Goal: Check status: Check status

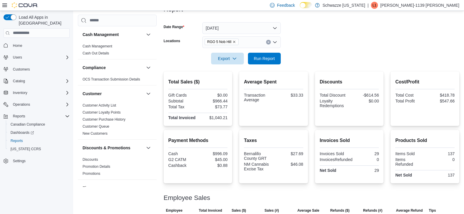
scroll to position [351, 0]
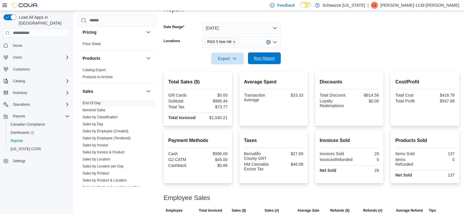
click at [274, 54] on span "Run Report" at bounding box center [264, 58] width 26 height 12
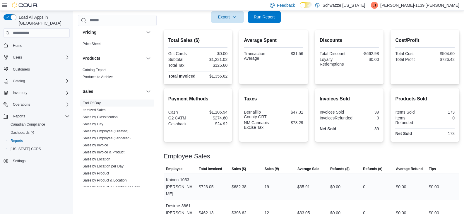
scroll to position [69, 0]
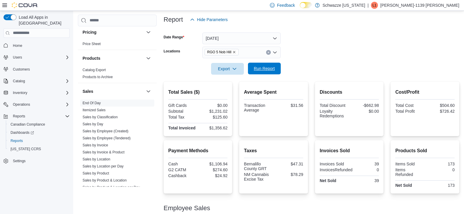
click at [261, 72] on span "Run Report" at bounding box center [264, 69] width 26 height 12
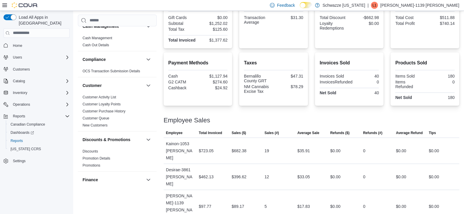
scroll to position [0, 0]
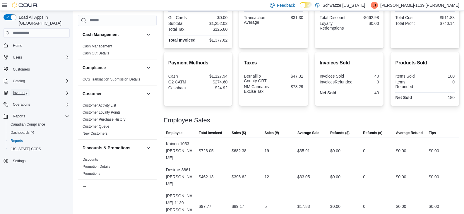
click at [29, 89] on button "Inventory" at bounding box center [20, 92] width 19 height 7
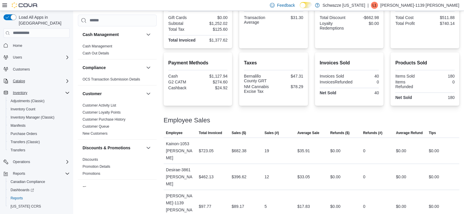
click at [37, 77] on div "Catalog" at bounding box center [40, 80] width 59 height 7
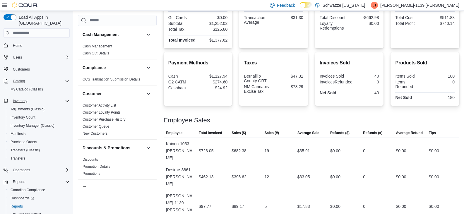
click at [37, 77] on div "Catalog" at bounding box center [40, 80] width 59 height 7
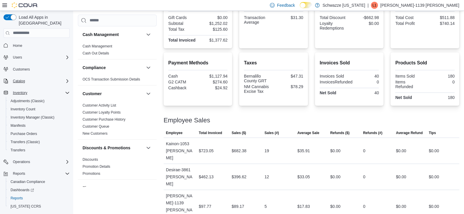
click at [34, 77] on div "Catalog" at bounding box center [40, 80] width 59 height 7
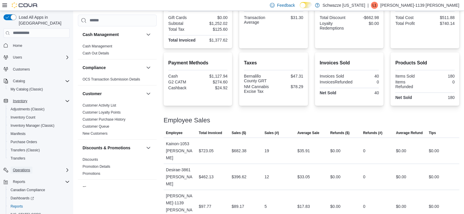
click at [23, 168] on span "Operations" at bounding box center [21, 170] width 17 height 5
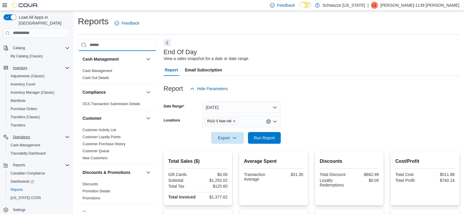
click at [99, 47] on input "search" at bounding box center [117, 45] width 79 height 12
click at [23, 90] on span "Inventory Manager (Classic)" at bounding box center [33, 92] width 44 height 5
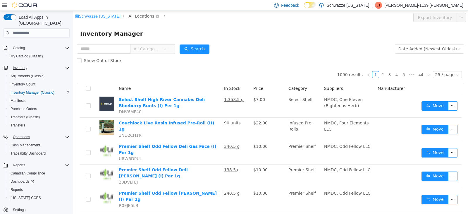
click at [133, 13] on span "All Locations" at bounding box center [141, 16] width 26 height 6
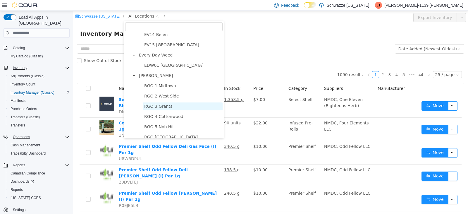
scroll to position [205, 0]
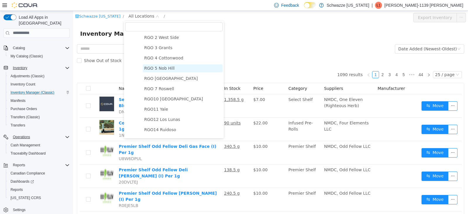
click at [153, 72] on span "RGO 5 Nob Hill" at bounding box center [183, 68] width 80 height 8
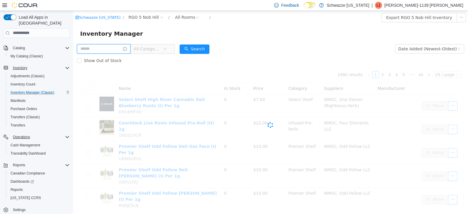
click at [108, 49] on input "text" at bounding box center [104, 48] width 54 height 9
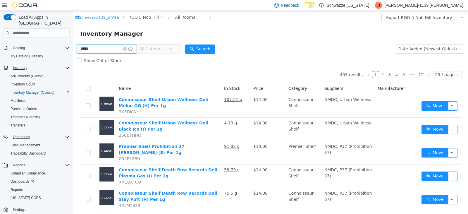
type input "*********"
click at [213, 49] on button "Search" at bounding box center [200, 48] width 30 height 9
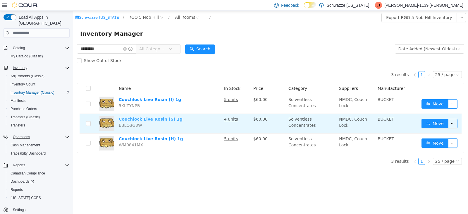
click at [153, 121] on link "Couchlock Live Rosin (S) 1g" at bounding box center [151, 118] width 64 height 5
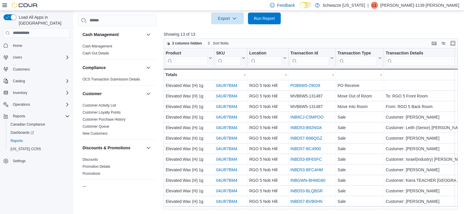
scroll to position [11, 0]
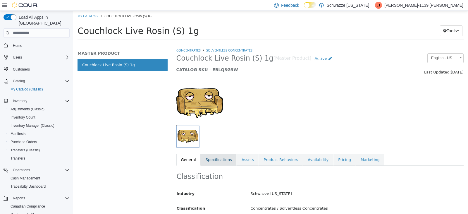
click at [223, 164] on link "Specifications" at bounding box center [219, 159] width 36 height 12
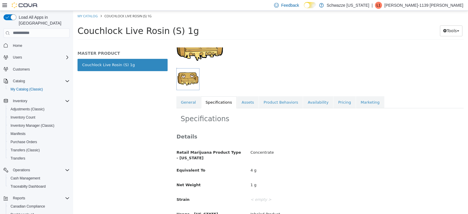
scroll to position [57, 0]
click at [275, 99] on link "Product Behaviors" at bounding box center [281, 102] width 44 height 12
click at [304, 100] on link "Availability" at bounding box center [318, 102] width 30 height 12
click at [333, 103] on link "Pricing" at bounding box center [344, 102] width 22 height 12
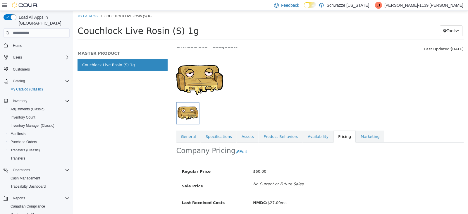
scroll to position [43, 0]
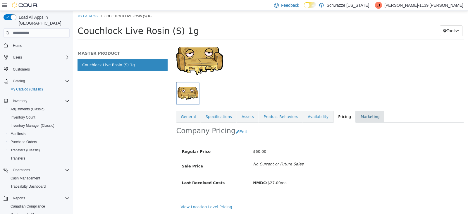
click at [358, 118] on link "Marketing" at bounding box center [370, 116] width 28 height 12
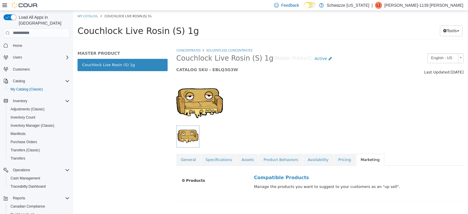
scroll to position [2, 0]
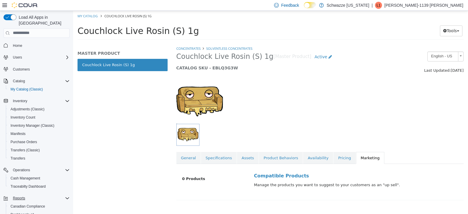
click at [63, 194] on div "Reports" at bounding box center [40, 197] width 59 height 7
click at [53, 194] on div "Reports" at bounding box center [40, 197] width 59 height 7
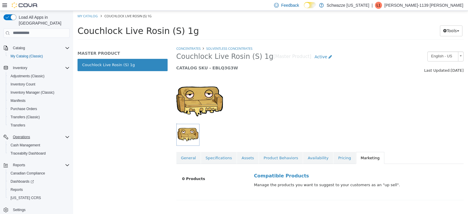
click at [37, 133] on div "Operations" at bounding box center [40, 136] width 59 height 7
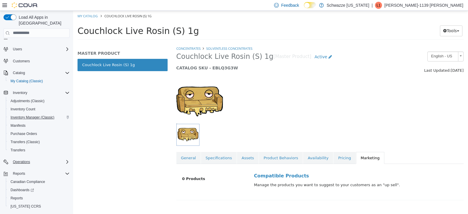
scroll to position [0, 0]
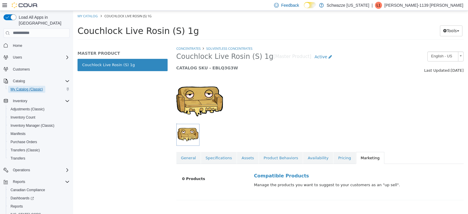
click at [31, 87] on span "My Catalog (Classic)" at bounding box center [27, 89] width 32 height 5
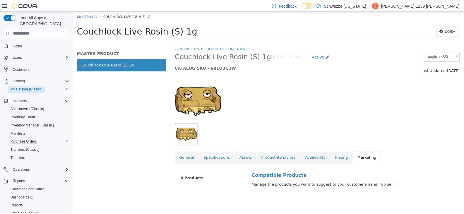
scroll to position [17, 0]
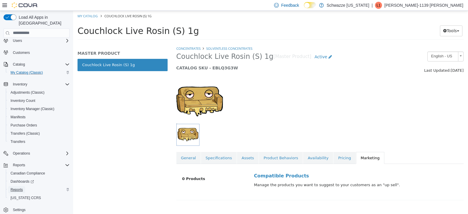
click at [23, 186] on link "Reports" at bounding box center [16, 189] width 17 height 7
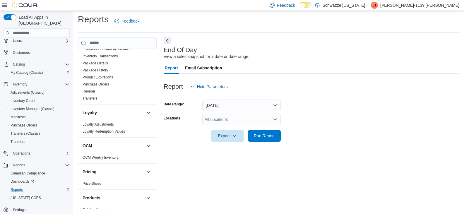
scroll to position [205, 0]
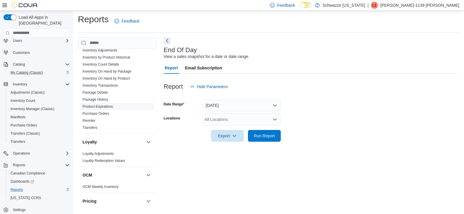
click at [105, 106] on link "Product Expirations" at bounding box center [97, 106] width 30 height 4
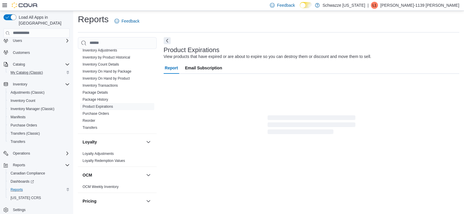
scroll to position [12, 0]
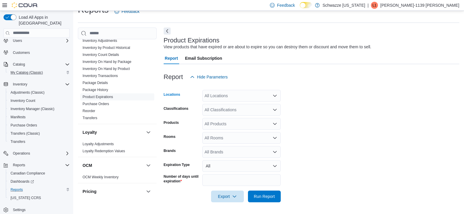
click at [249, 95] on div "All Locations" at bounding box center [241, 96] width 78 height 12
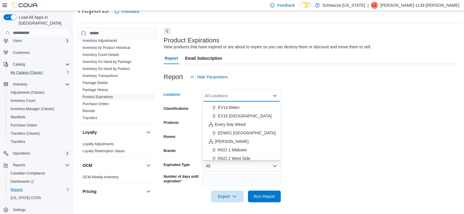
scroll to position [146, 0]
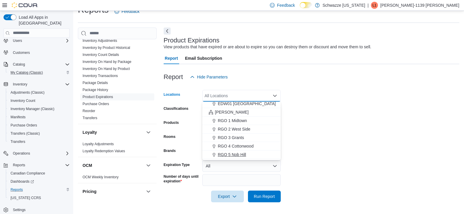
click at [237, 152] on span "RGO 5 Nob Hill" at bounding box center [232, 154] width 28 height 6
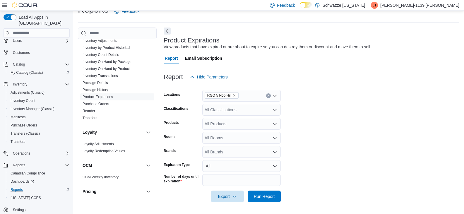
click at [344, 120] on form "Locations RGO 5 Nob Hill Classifications All Classifications Products All Produ…" at bounding box center [310, 142] width 295 height 119
click at [218, 124] on div "All Products" at bounding box center [241, 124] width 78 height 12
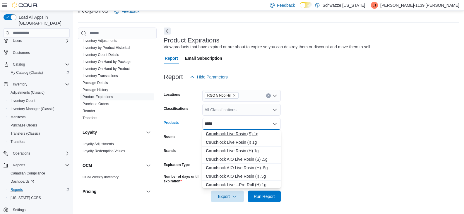
type input "*****"
click at [259, 134] on div "Couch lock Live Rosin (S) 1g" at bounding box center [241, 134] width 71 height 6
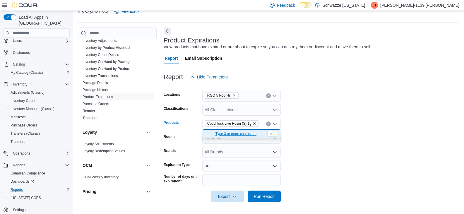
click at [325, 153] on form "Locations RGO 5 Nob Hill Classifications All Classifications Products Couchlock…" at bounding box center [310, 142] width 295 height 119
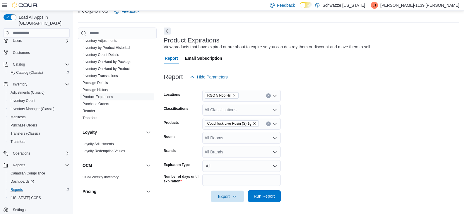
click at [265, 193] on span "Run Report" at bounding box center [264, 196] width 26 height 12
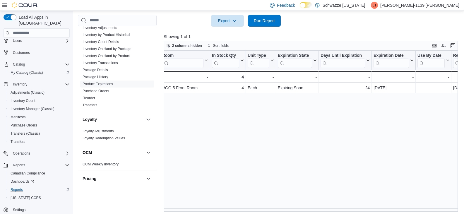
scroll to position [0, 289]
